Goal: Task Accomplishment & Management: Manage account settings

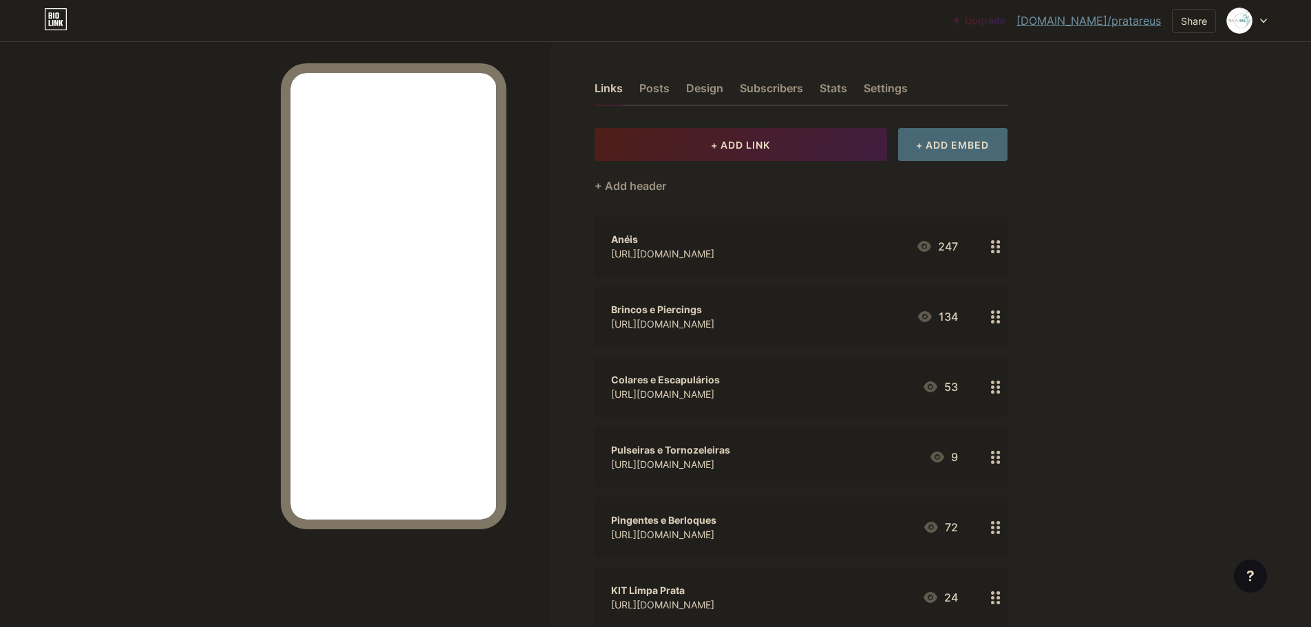
click at [1259, 21] on div at bounding box center [1247, 20] width 40 height 25
click at [1130, 194] on li "Logout" at bounding box center [1181, 193] width 171 height 37
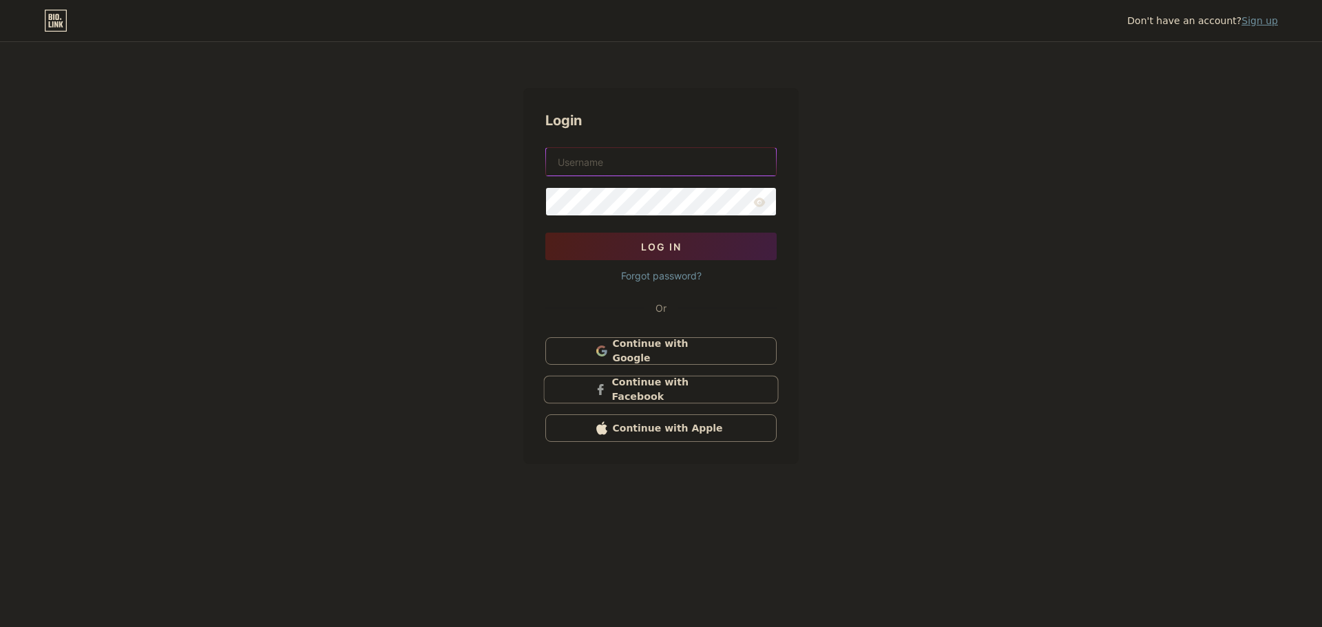
type input "[PERSON_NAME][EMAIL_ADDRESS][DOMAIN_NAME]"
drag, startPoint x: 637, startPoint y: 160, endPoint x: 527, endPoint y: 158, distance: 109.5
click at [527, 158] on div "Login [PERSON_NAME][EMAIL_ADDRESS][DOMAIN_NAME] Log In Forgot password? Or Cont…" at bounding box center [660, 276] width 275 height 376
click at [758, 202] on icon at bounding box center [760, 202] width 12 height 9
click at [756, 203] on icon at bounding box center [760, 202] width 12 height 9
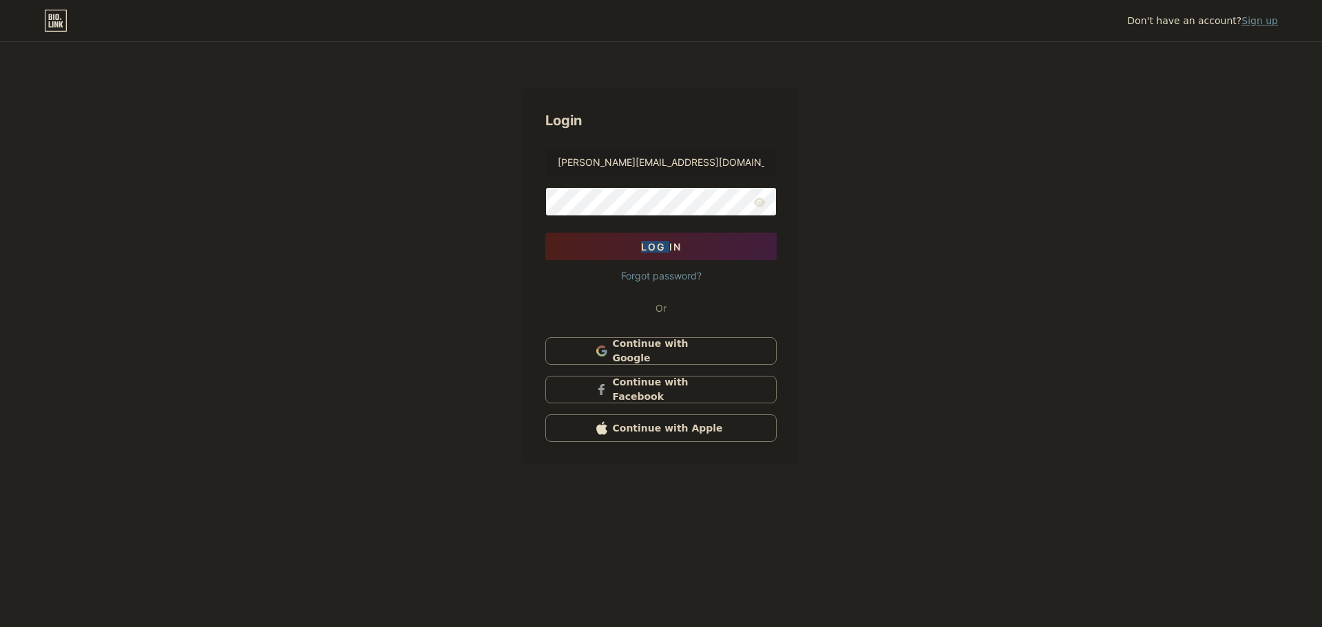
click at [756, 203] on icon at bounding box center [760, 202] width 12 height 9
drag, startPoint x: 826, startPoint y: 243, endPoint x: 803, endPoint y: 243, distance: 22.7
click at [826, 243] on div "Don't have an account? Sign up Login [PERSON_NAME][EMAIL_ADDRESS][DOMAIN_NAME] …" at bounding box center [661, 254] width 1322 height 508
drag, startPoint x: 757, startPoint y: 284, endPoint x: 718, endPoint y: 264, distance: 43.4
click at [757, 284] on div "Login [PERSON_NAME][EMAIL_ADDRESS][DOMAIN_NAME] Log In Forgot password? Or Cont…" at bounding box center [660, 276] width 275 height 376
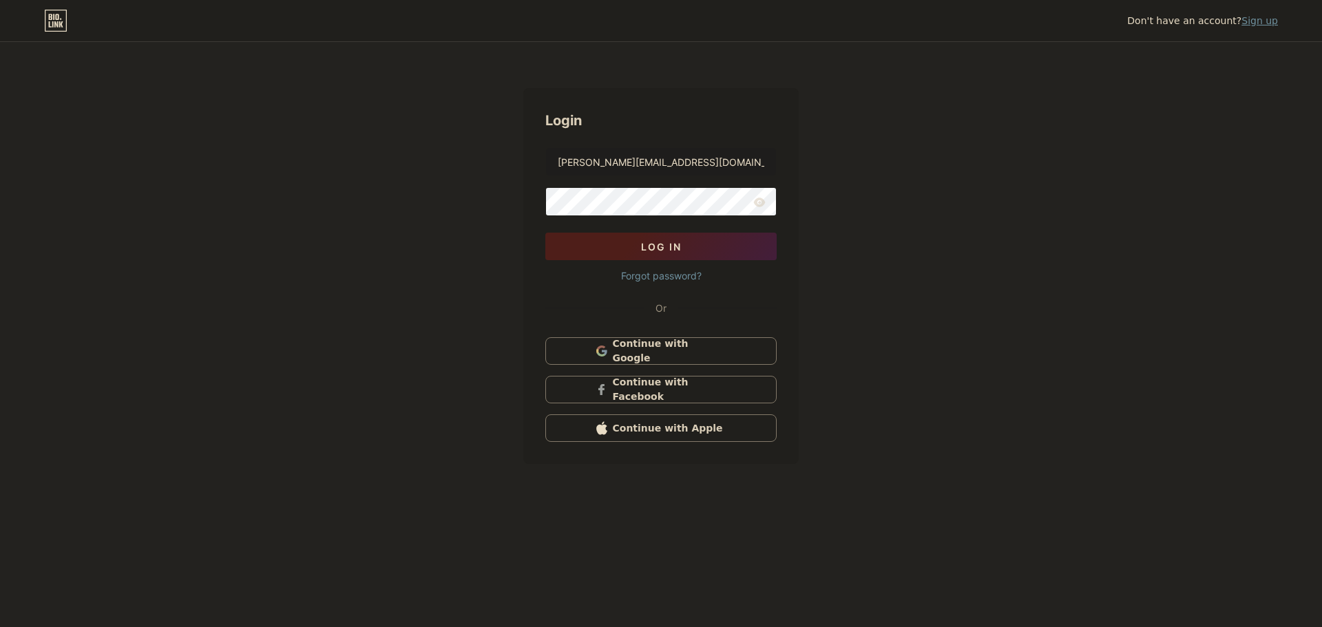
click at [701, 244] on button "Log In" at bounding box center [660, 247] width 231 height 28
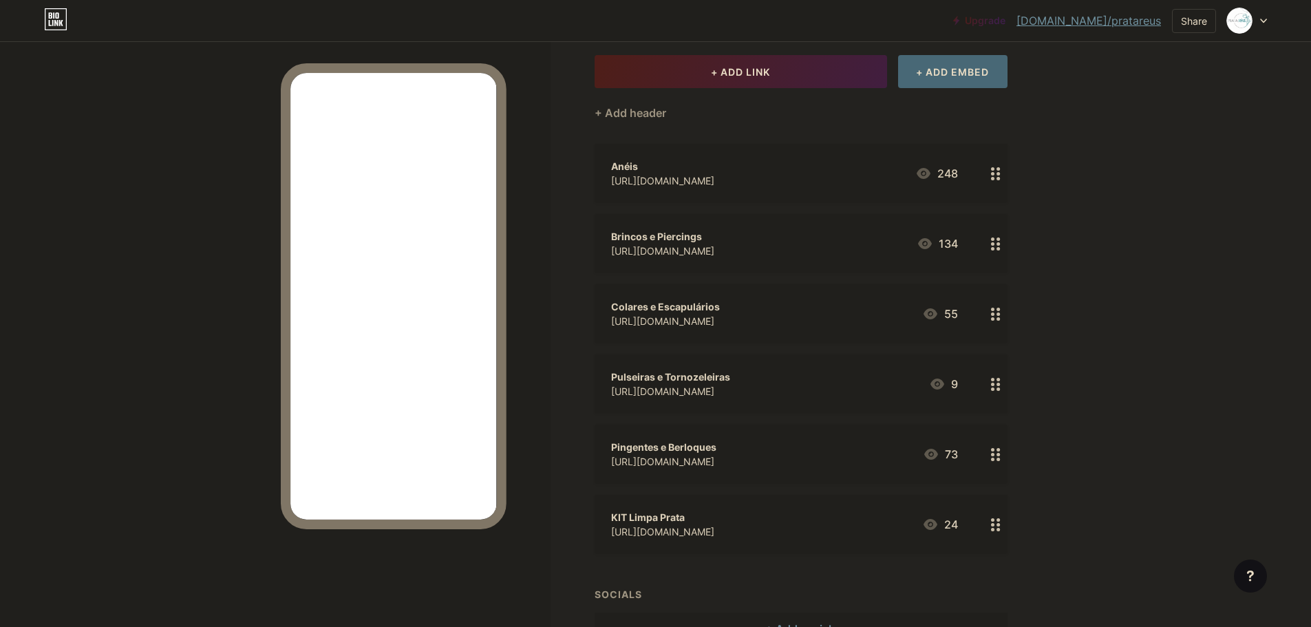
scroll to position [160, 0]
